Goal: Communication & Community: Share content

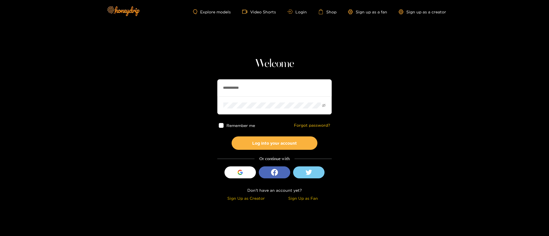
click at [242, 82] on input "**********" at bounding box center [274, 87] width 114 height 17
type input "**********"
click at [274, 138] on button "Log into your account" at bounding box center [275, 143] width 86 height 13
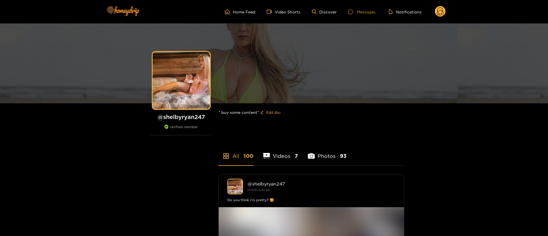
click at [364, 8] on ul "Home Feed Video Shorts Discover Messages Notifications" at bounding box center [335, 11] width 221 height 11
click at [363, 9] on div "Messages" at bounding box center [361, 12] width 27 height 7
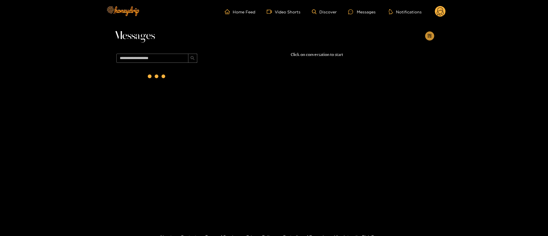
click at [429, 35] on icon "appstore-add" at bounding box center [430, 36] width 4 height 4
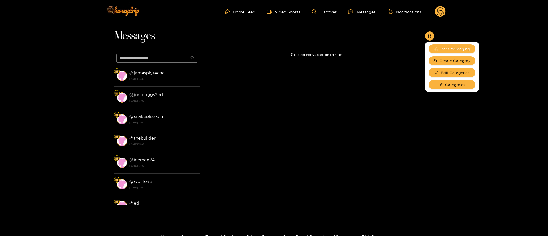
click at [449, 45] on button "Mass messaging" at bounding box center [452, 48] width 47 height 9
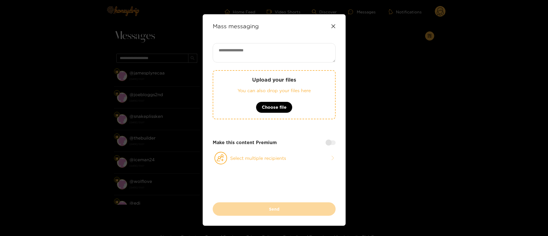
click at [313, 49] on textarea at bounding box center [274, 52] width 123 height 19
paste textarea "**********"
type textarea "**********"
click at [275, 156] on button "Select multiple recipients" at bounding box center [274, 158] width 123 height 13
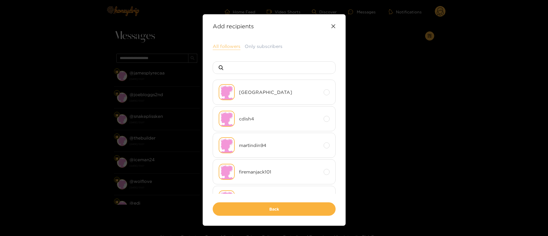
click at [230, 43] on button "All followers" at bounding box center [227, 46] width 28 height 7
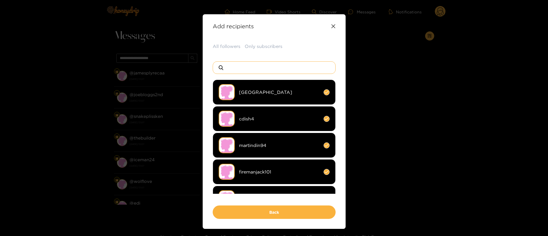
click at [291, 65] on input at bounding box center [276, 68] width 101 height 12
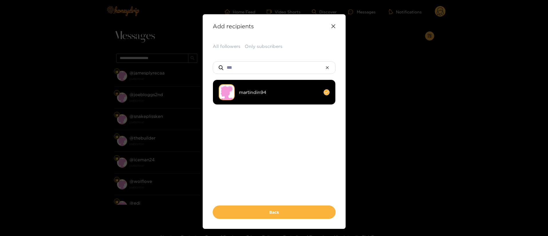
click at [272, 89] on span "martindin94" at bounding box center [279, 92] width 80 height 7
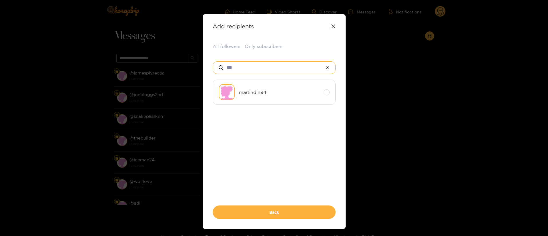
click at [268, 73] on input "***" at bounding box center [274, 68] width 96 height 12
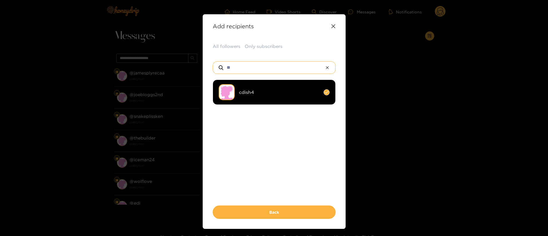
type input "**"
click at [232, 94] on img at bounding box center [227, 92] width 16 height 16
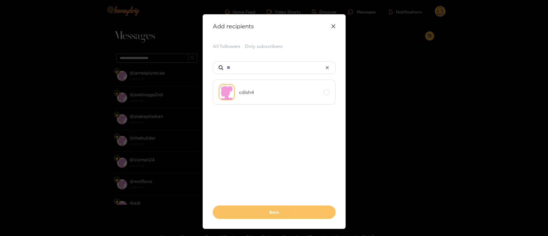
click at [284, 215] on button "Back" at bounding box center [274, 212] width 123 height 13
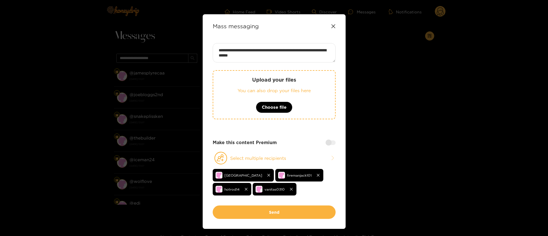
click at [330, 144] on div at bounding box center [331, 143] width 10 height 5
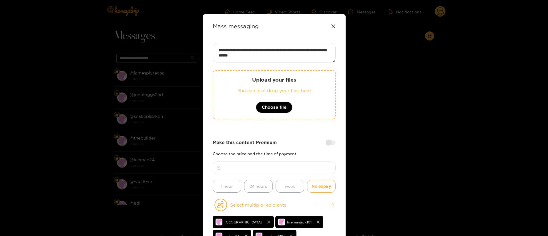
click at [294, 167] on input "number" at bounding box center [274, 168] width 123 height 13
type input "**"
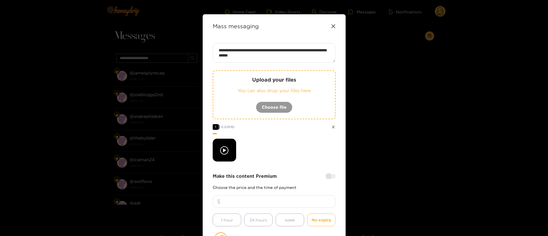
click at [266, 142] on div at bounding box center [274, 150] width 123 height 23
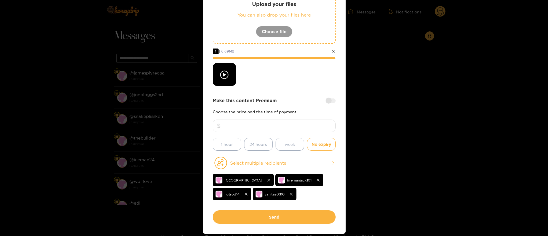
scroll to position [86, 0]
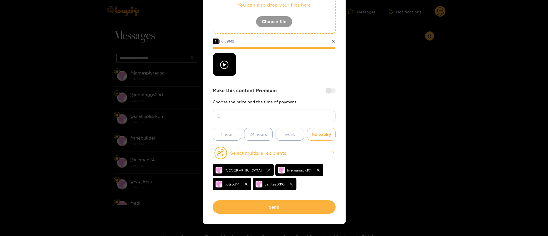
click at [282, 61] on div at bounding box center [274, 64] width 123 height 23
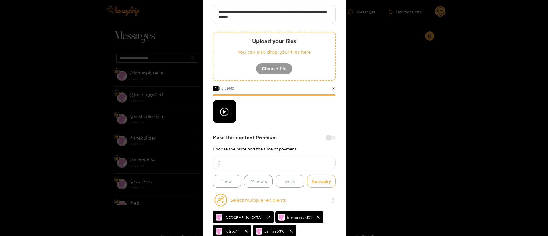
scroll to position [34, 0]
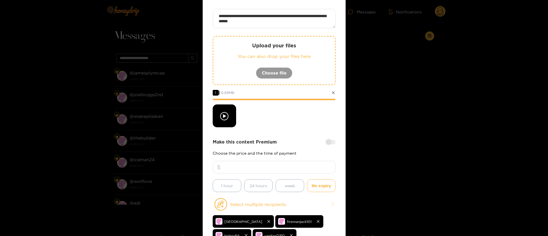
click at [258, 108] on div at bounding box center [274, 116] width 123 height 23
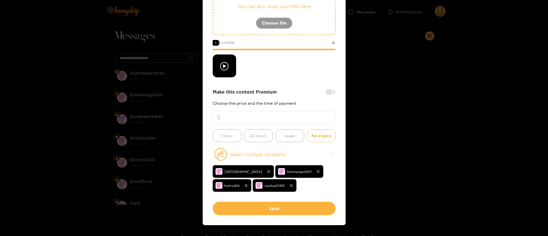
scroll to position [86, 0]
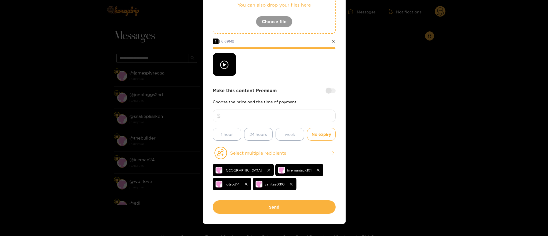
click at [293, 65] on div at bounding box center [274, 64] width 123 height 23
click at [266, 71] on div at bounding box center [274, 64] width 123 height 23
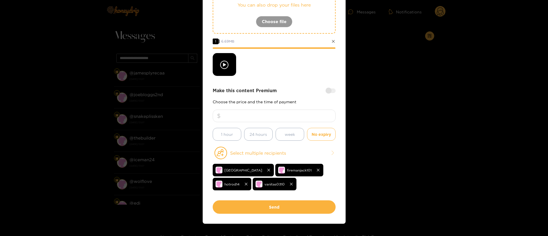
click at [266, 71] on div at bounding box center [274, 64] width 123 height 23
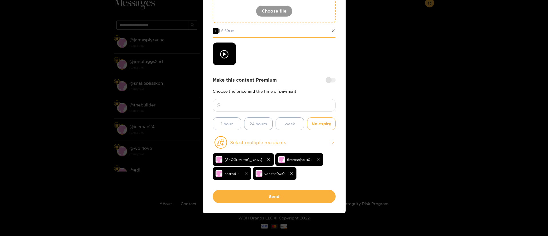
scroll to position [34, 0]
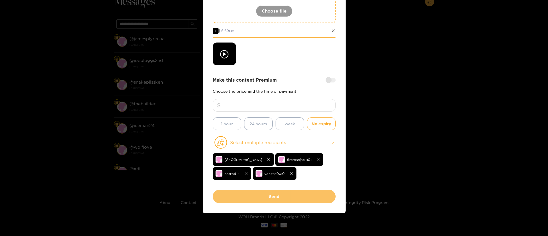
click at [261, 196] on button "Send" at bounding box center [274, 196] width 123 height 13
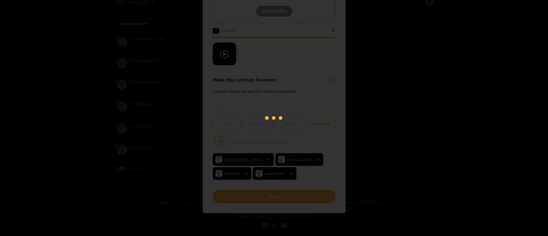
scroll to position [35, 0]
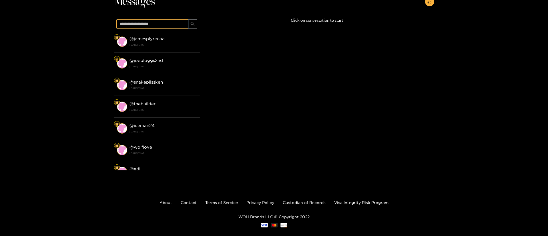
click at [156, 25] on input "text" at bounding box center [152, 23] width 72 height 9
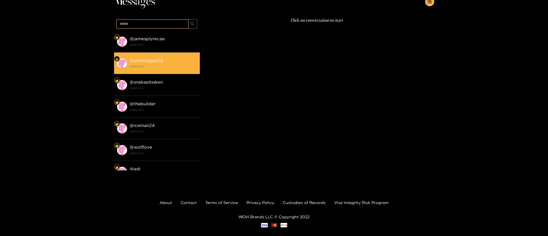
type input "******"
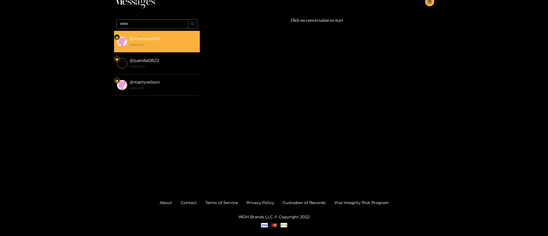
click at [181, 43] on strong "[DATE] 13:07" at bounding box center [163, 44] width 67 height 5
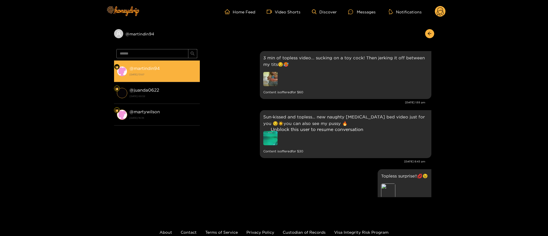
scroll to position [1227, 0]
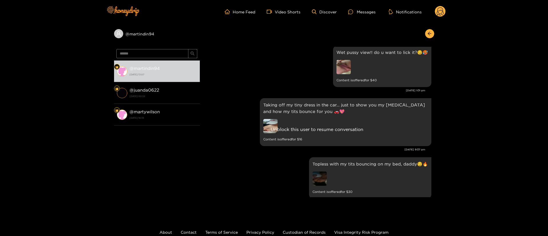
click at [437, 14] on icon at bounding box center [440, 12] width 7 height 10
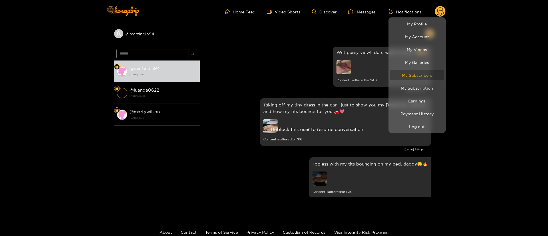
click at [428, 77] on link "My Subscribers" at bounding box center [417, 75] width 54 height 10
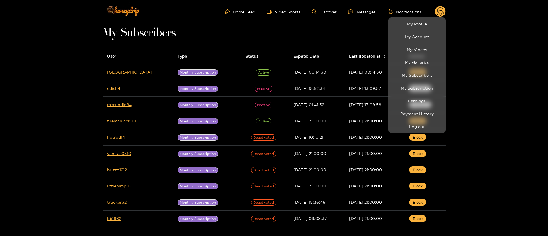
click at [276, 41] on div at bounding box center [274, 118] width 548 height 236
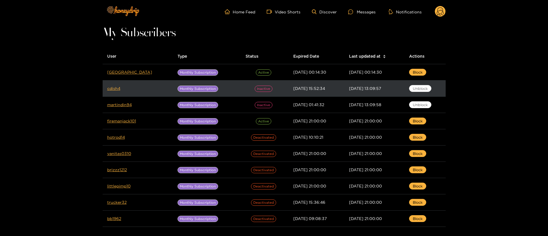
click at [255, 89] on span "inactive" at bounding box center [264, 89] width 18 height 6
click at [416, 86] on span "Unblock" at bounding box center [420, 89] width 15 height 6
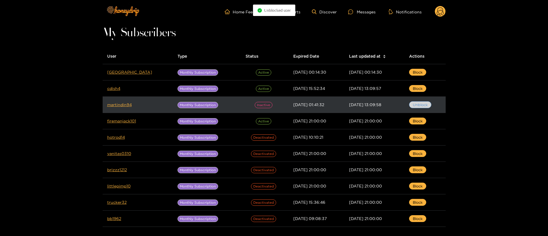
click at [421, 105] on span "Unblock" at bounding box center [420, 105] width 15 height 6
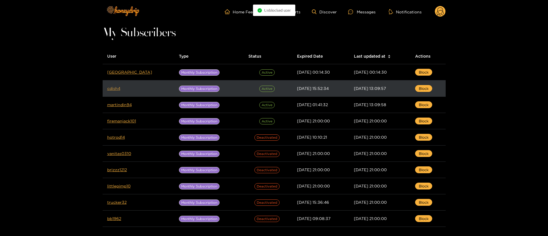
click at [110, 87] on link "cdish4" at bounding box center [113, 88] width 13 height 4
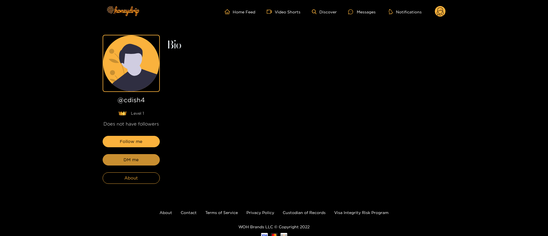
click at [135, 162] on span "DM me" at bounding box center [131, 160] width 15 height 7
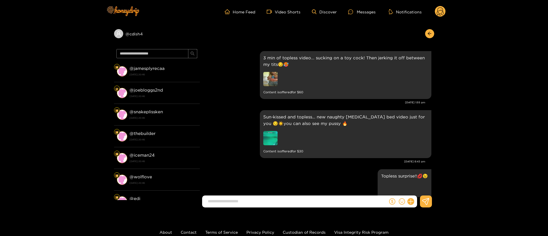
scroll to position [1227, 0]
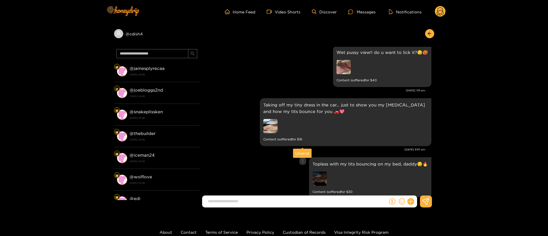
click at [301, 159] on icon "more" at bounding box center [303, 161] width 4 height 4
click at [300, 153] on div "Unsend" at bounding box center [302, 154] width 14 height 6
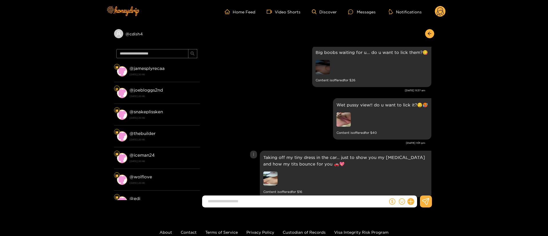
click at [260, 151] on div "Taking off my tiny dress in the car… just to show you my [MEDICAL_DATA] and how…" at bounding box center [346, 175] width 172 height 48
click at [256, 150] on div "Taking off my tiny dress in the car… just to show you my [MEDICAL_DATA] and how…" at bounding box center [317, 175] width 229 height 51
click at [257, 150] on div "Taking off my tiny dress in the car… just to show you my [MEDICAL_DATA] and how…" at bounding box center [317, 175] width 229 height 51
click at [254, 153] on icon "more" at bounding box center [254, 155] width 4 height 4
click at [254, 146] on div "Unsend" at bounding box center [253, 147] width 14 height 6
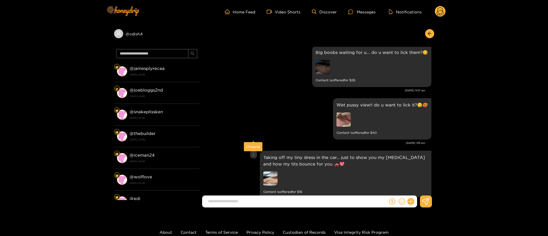
scroll to position [1115, 0]
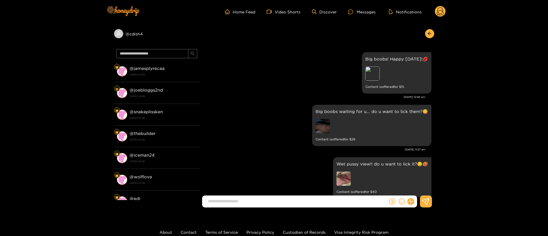
click at [250, 148] on div "[DATE] 11:37 am" at bounding box center [314, 150] width 223 height 4
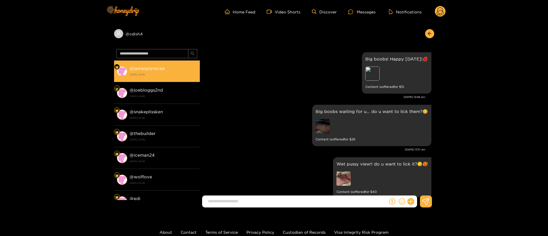
click at [164, 67] on strong "@ jamesplyrecaa" at bounding box center [147, 68] width 35 height 5
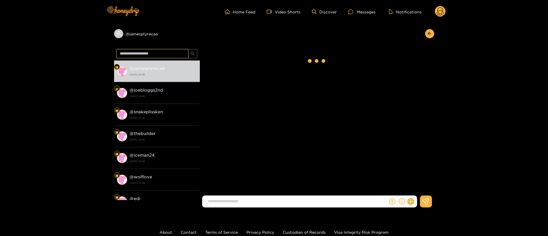
click at [157, 52] on input "text" at bounding box center [152, 53] width 72 height 9
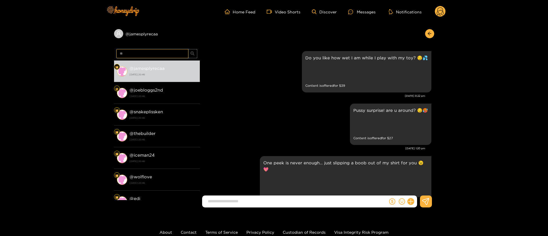
scroll to position [1201, 0]
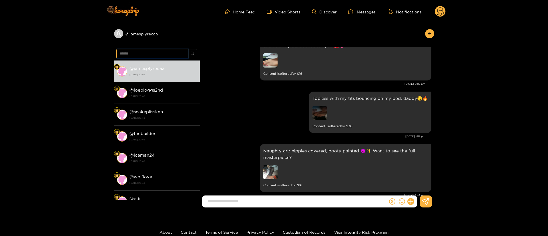
type input "******"
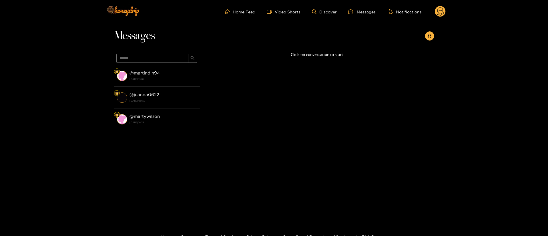
click at [157, 79] on strong "[DATE] 13:07" at bounding box center [163, 79] width 67 height 5
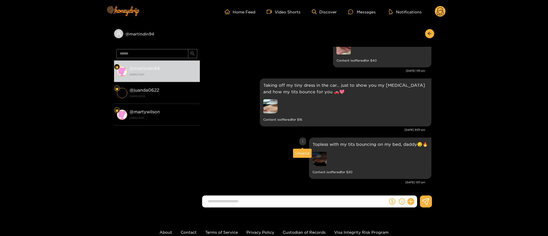
scroll to position [1227, 0]
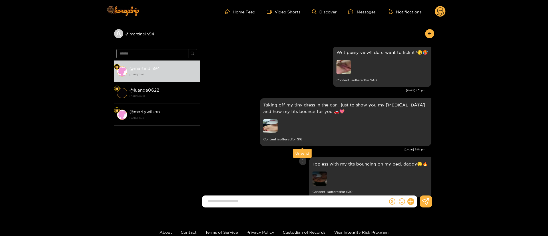
click at [301, 158] on div at bounding box center [302, 162] width 7 height 8
click at [302, 154] on div "Unsend" at bounding box center [302, 154] width 14 height 6
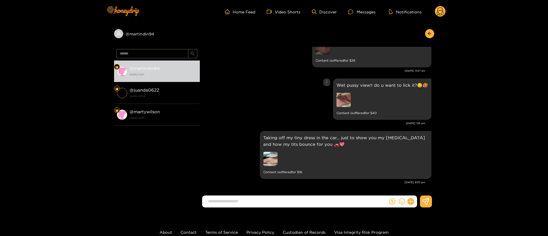
scroll to position [1175, 0]
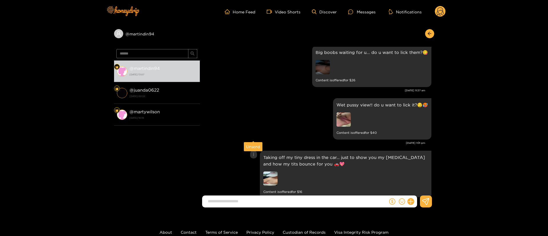
click at [252, 153] on icon "more" at bounding box center [254, 155] width 4 height 4
click at [254, 146] on div "Unsend" at bounding box center [253, 147] width 14 height 6
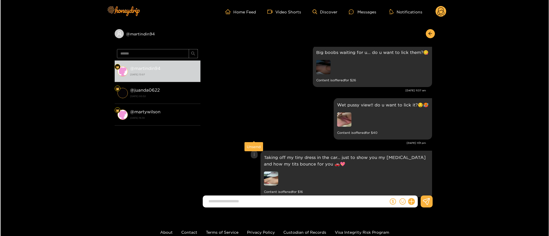
scroll to position [1115, 0]
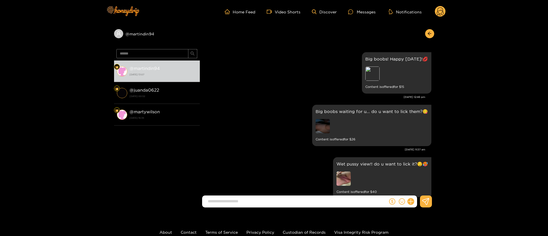
click at [436, 13] on circle at bounding box center [440, 11] width 11 height 11
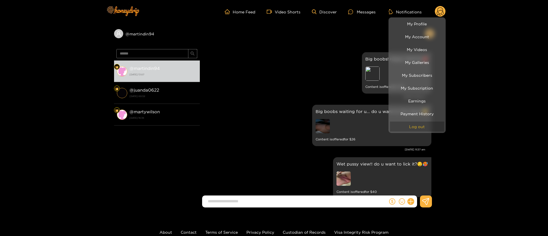
click at [414, 128] on button "Log out" at bounding box center [417, 127] width 54 height 10
